Goal: Transaction & Acquisition: Purchase product/service

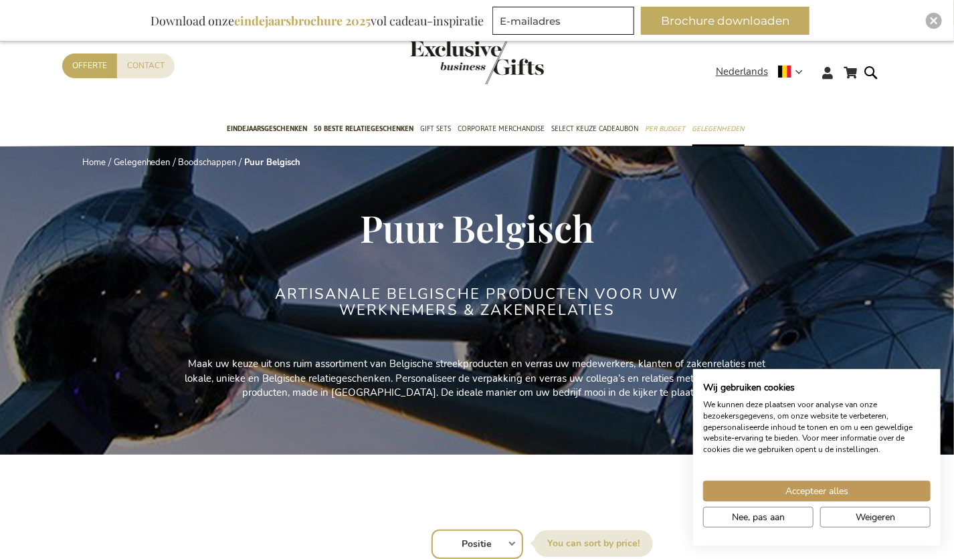
click at [456, 547] on select "Positie Best Sellers Meest bekeken Nieuw Biggest Saving Price: low to high Pric…" at bounding box center [478, 544] width 92 height 29
click at [797, 512] on button "Nee, pas aan" at bounding box center [758, 517] width 110 height 21
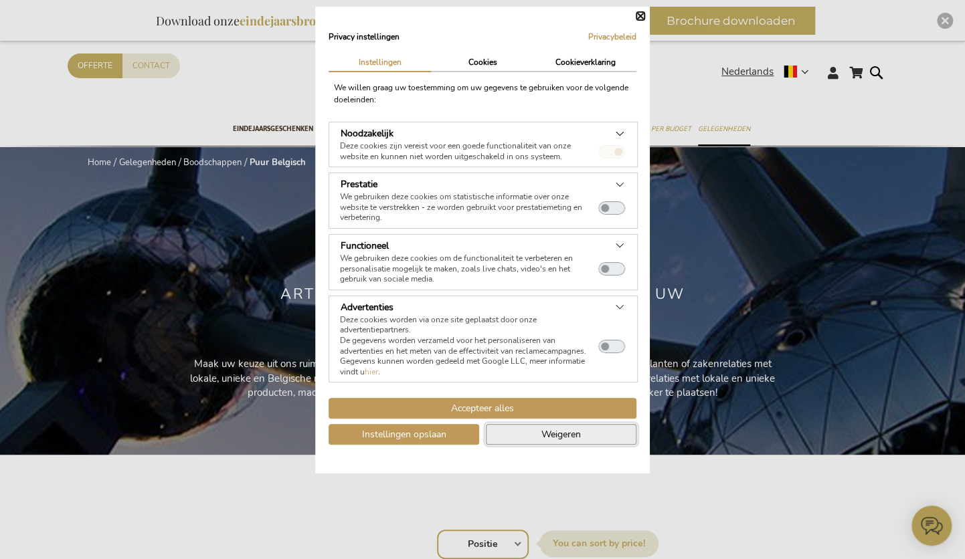
click at [592, 430] on button "Weigeren" at bounding box center [561, 434] width 151 height 21
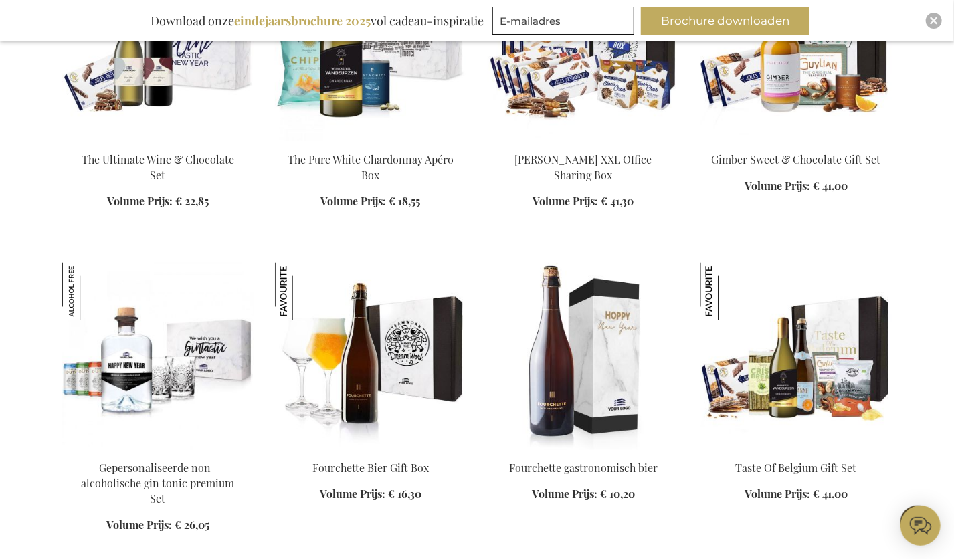
scroll to position [954, 0]
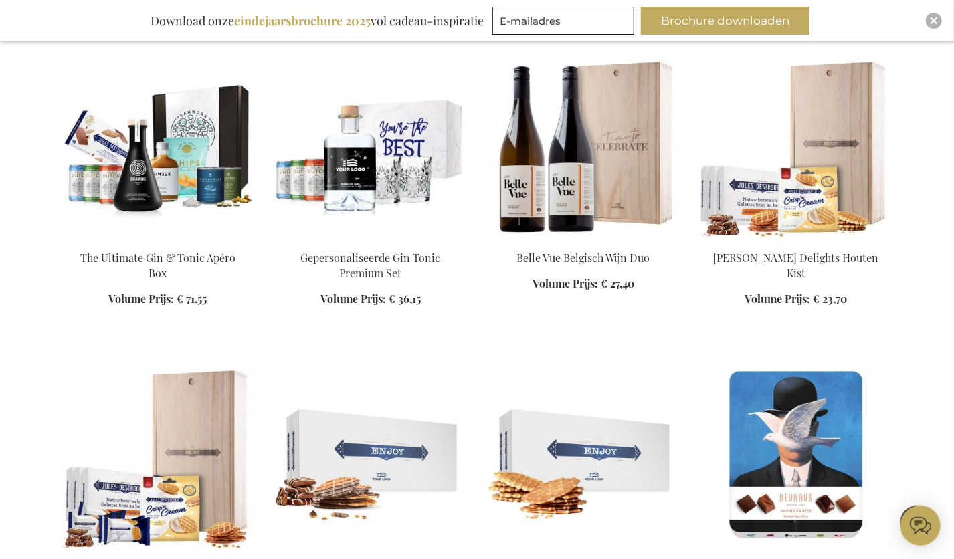
scroll to position [1784, 0]
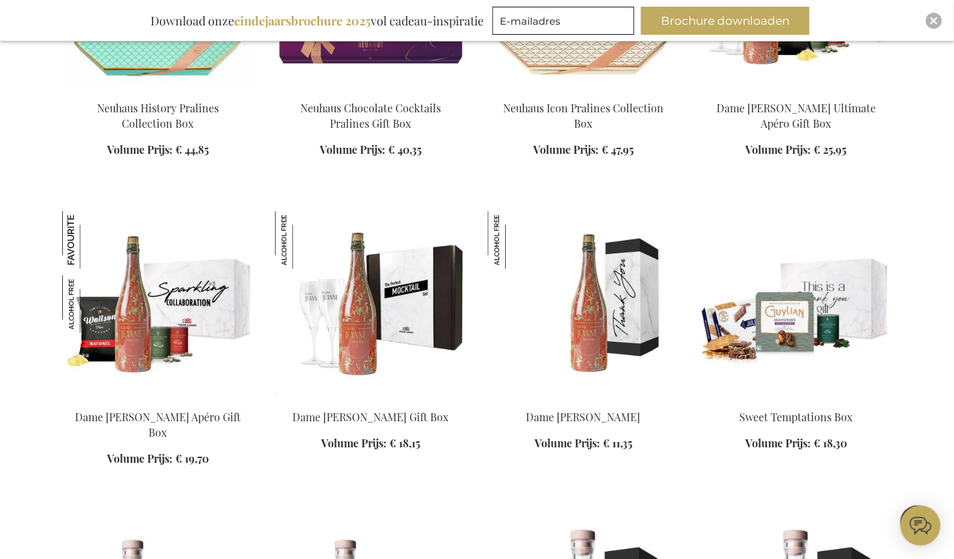
scroll to position [2538, 0]
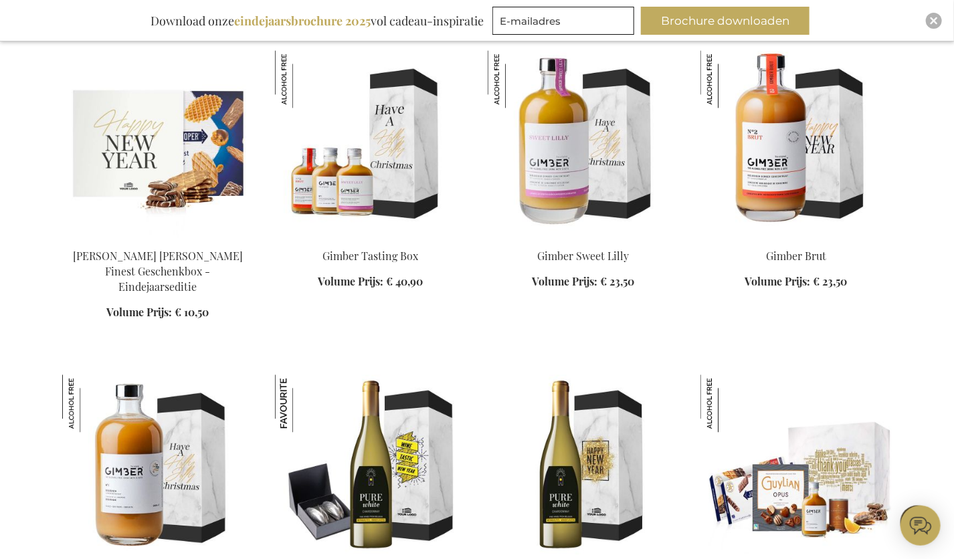
scroll to position [3795, 0]
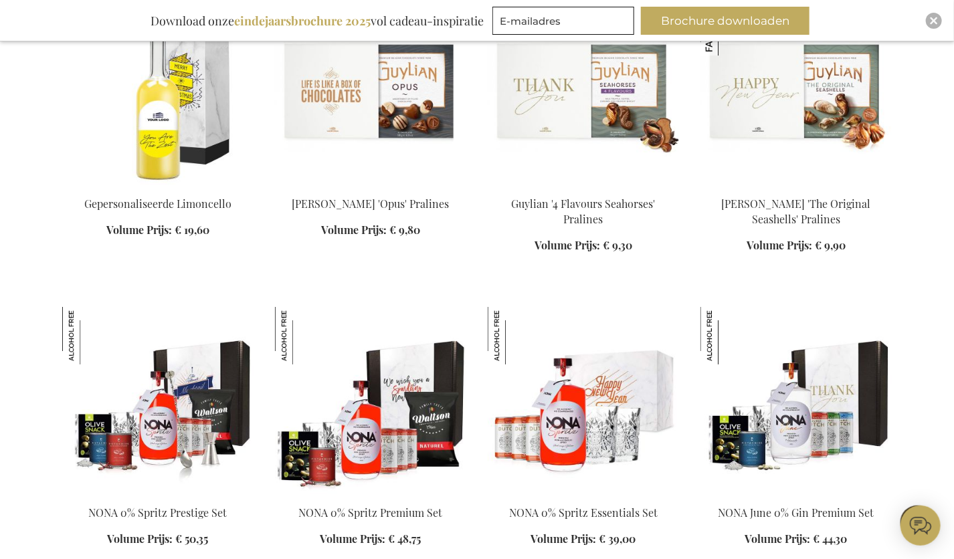
scroll to position [4732, 0]
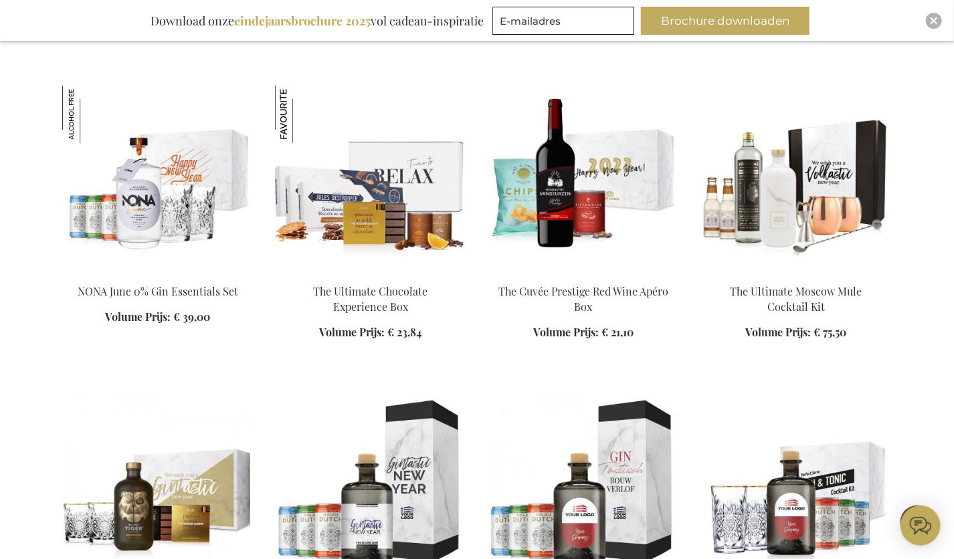
scroll to position [5207, 0]
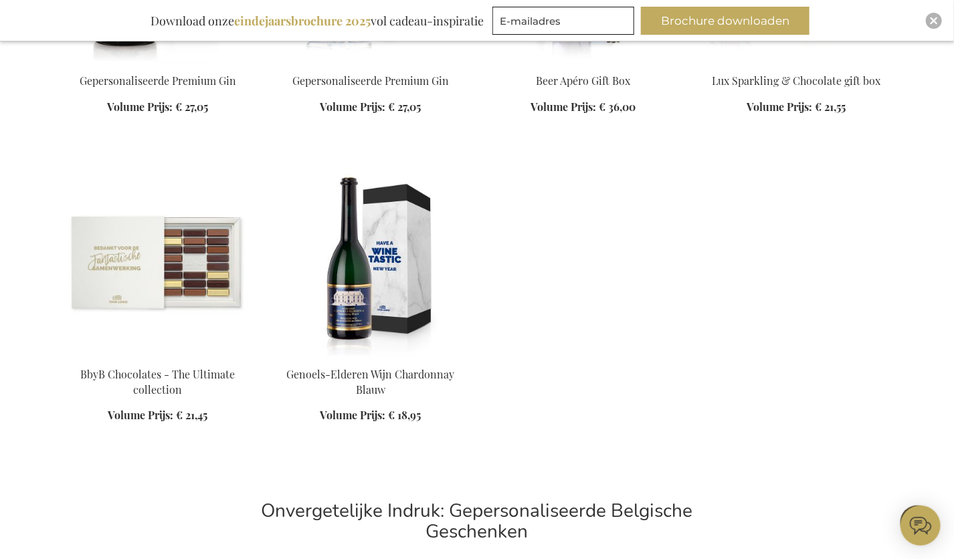
scroll to position [8735, 0]
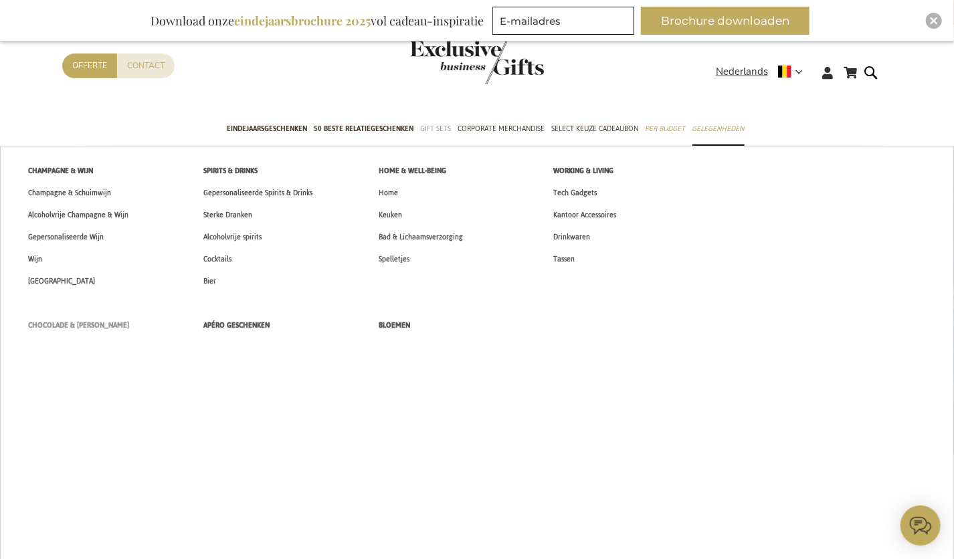
click at [113, 322] on span "Chocolade & [PERSON_NAME]" at bounding box center [78, 325] width 101 height 14
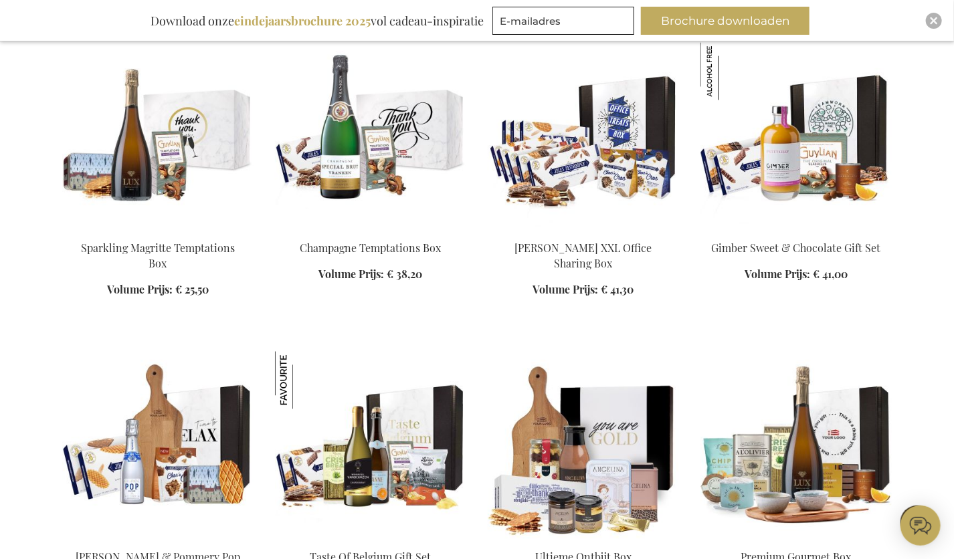
scroll to position [1180, 0]
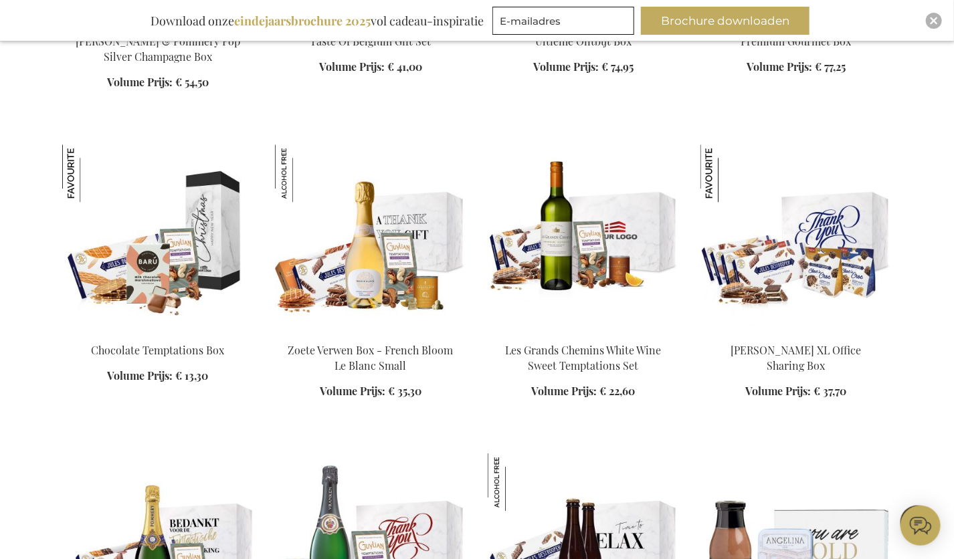
scroll to position [1835, 0]
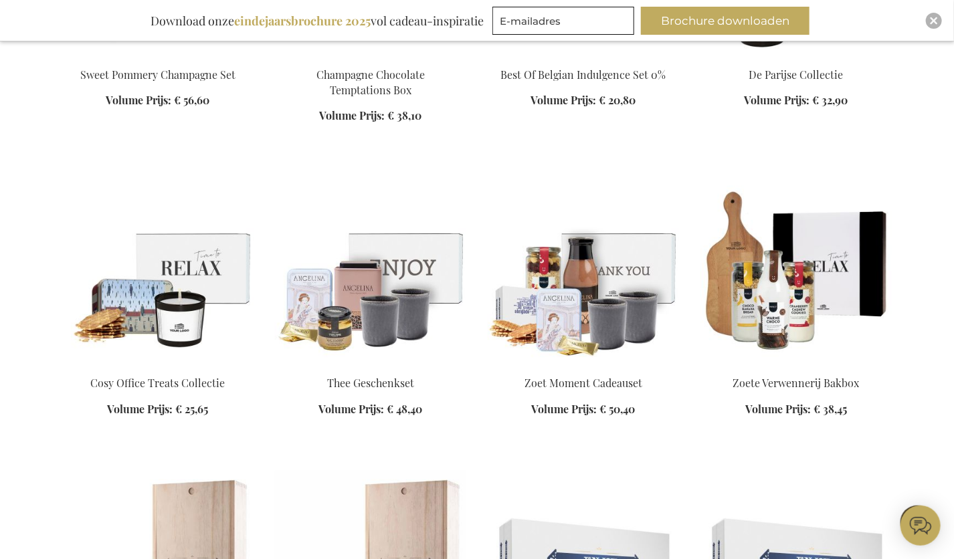
scroll to position [2277, 0]
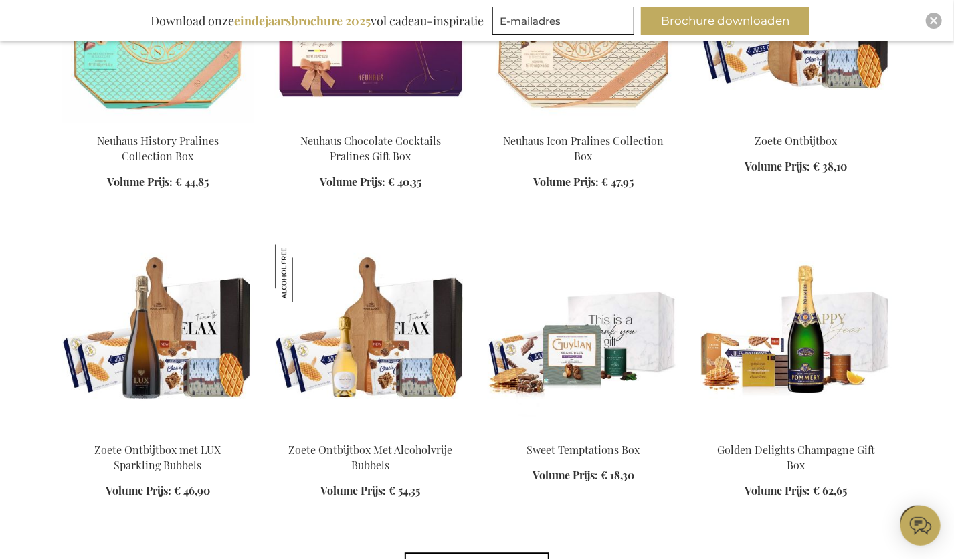
scroll to position [3717, 0]
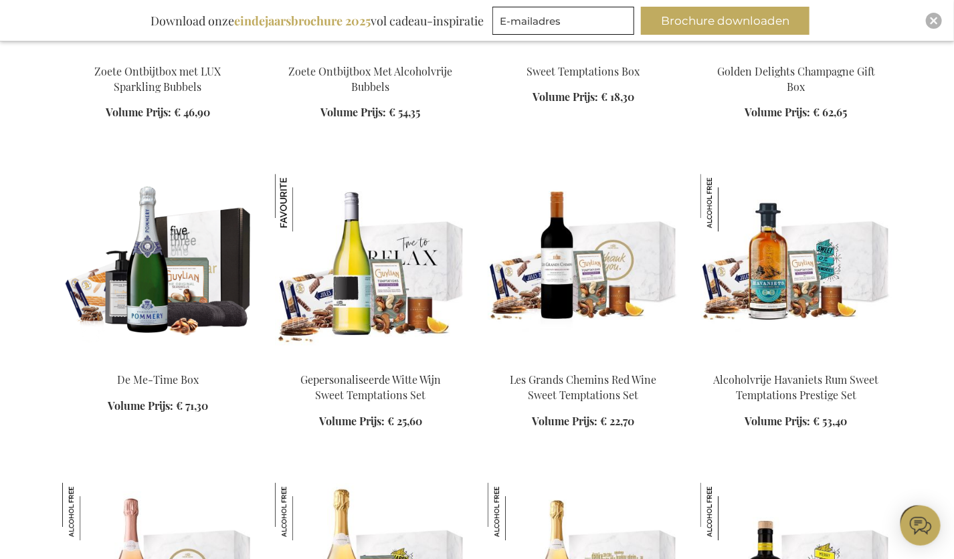
scroll to position [4091, 0]
